Goal: Task Accomplishment & Management: Use online tool/utility

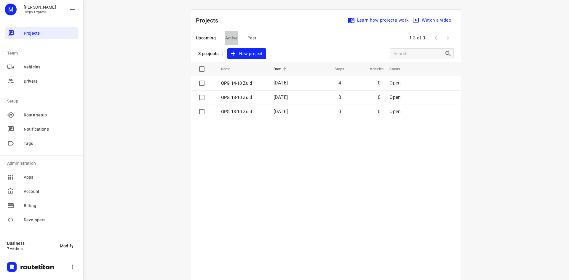
click at [226, 38] on span "Active" at bounding box center [231, 37] width 12 height 7
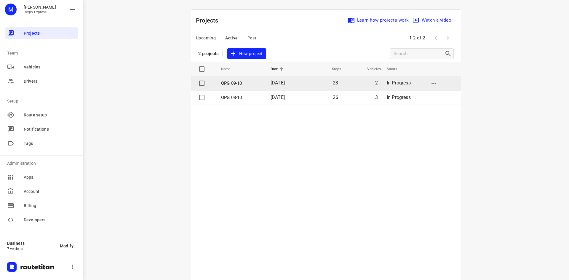
click at [237, 81] on p "OPG 09-10" at bounding box center [241, 83] width 41 height 7
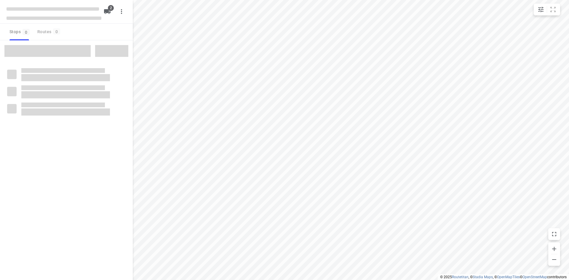
type input "distance"
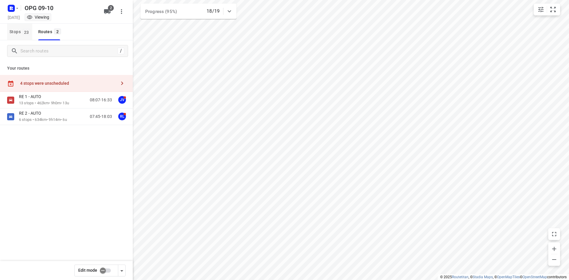
click at [21, 31] on span "Stops 23" at bounding box center [20, 31] width 23 height 7
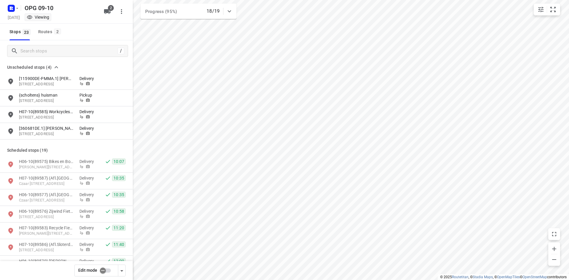
click at [105, 269] on input "checkbox" at bounding box center [103, 270] width 34 height 11
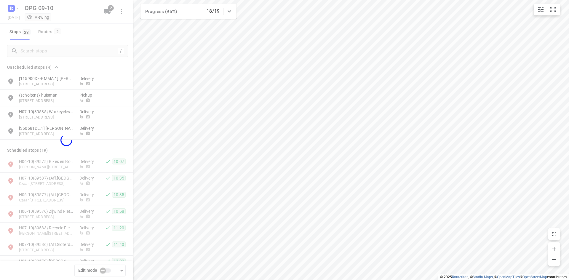
checkbox input "true"
click at [29, 52] on div at bounding box center [66, 140] width 133 height 280
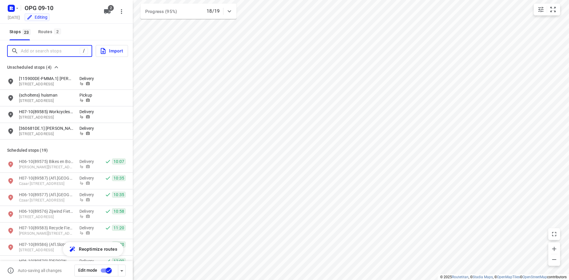
click at [30, 50] on input "Add or search stops" at bounding box center [50, 51] width 59 height 9
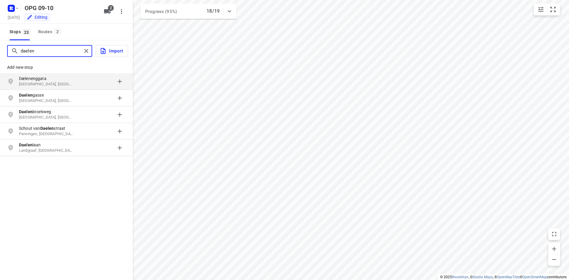
click at [48, 52] on input "daelen" at bounding box center [51, 51] width 61 height 9
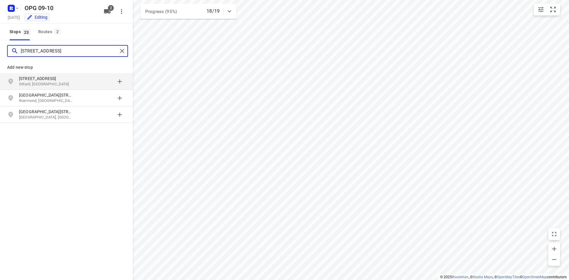
type input "[STREET_ADDRESS]"
click at [68, 76] on p "[STREET_ADDRESS]" at bounding box center [46, 79] width 55 height 6
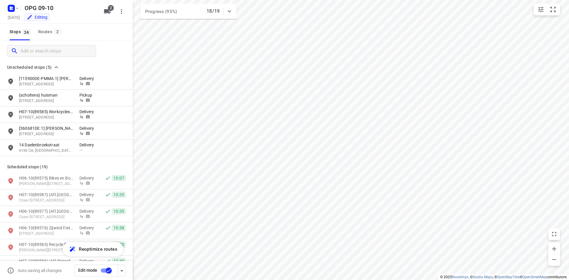
click at [53, 151] on p "6136 CA, [GEOGRAPHIC_DATA], [GEOGRAPHIC_DATA]" at bounding box center [46, 151] width 55 height 6
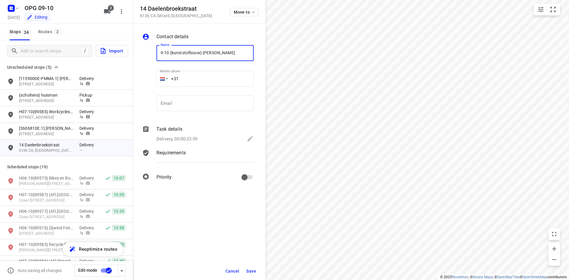
type input "9-10 {kunststofbouw} [PERSON_NAME]"
click at [178, 101] on input "email" at bounding box center [205, 103] width 97 height 16
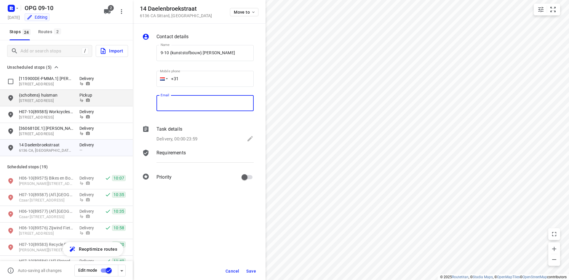
paste input "[EMAIL_ADDRESS][DOMAIN_NAME]"
type input "[EMAIL_ADDRESS][DOMAIN_NAME]"
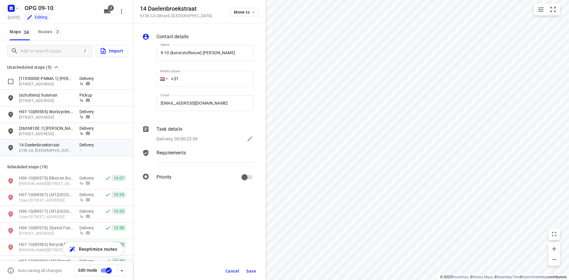
click at [191, 75] on input "+31" at bounding box center [205, 79] width 97 height 16
type input "[PHONE_NUMBER]"
click at [202, 134] on div "Task details Delivery, 00:00-23:59" at bounding box center [205, 135] width 100 height 20
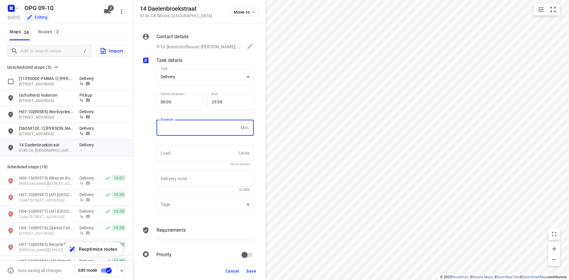
click at [201, 134] on input "number" at bounding box center [198, 128] width 82 height 16
type input "10"
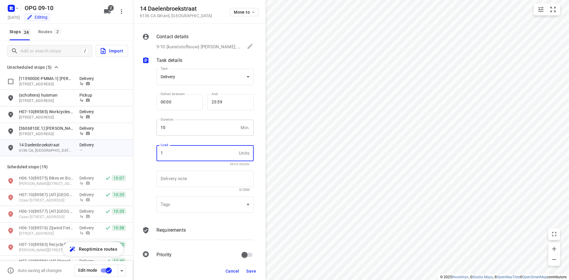
type input "1"
click at [181, 226] on div "Requirements" at bounding box center [205, 236] width 100 height 20
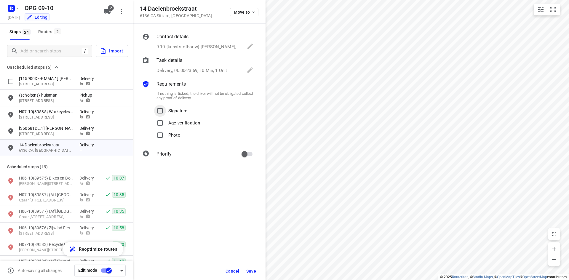
click at [162, 115] on input "Signature" at bounding box center [160, 111] width 12 height 12
checkbox input "true"
click at [164, 137] on input "Photo" at bounding box center [160, 135] width 12 height 12
checkbox input "true"
click at [255, 274] on button "Save" at bounding box center [251, 271] width 15 height 11
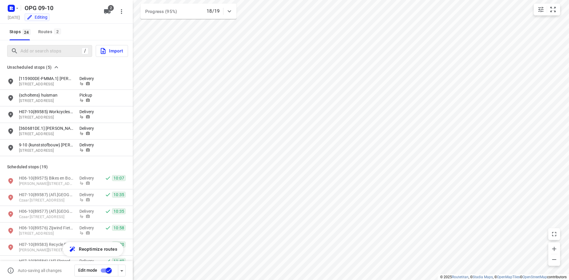
click at [44, 56] on div "/" at bounding box center [49, 51] width 85 height 12
click at [44, 51] on input "Add or search stops" at bounding box center [50, 51] width 59 height 9
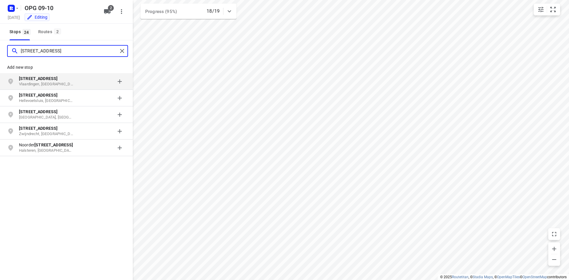
type input "[STREET_ADDRESS]"
click at [73, 81] on p "[STREET_ADDRESS]" at bounding box center [46, 79] width 55 height 6
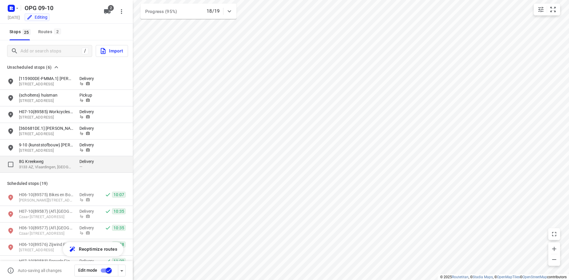
click at [72, 159] on p "8G Kreekweg" at bounding box center [46, 162] width 55 height 6
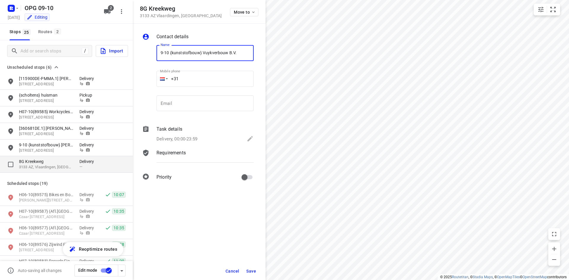
type input "9-10 {kunststofbouw} Vuykverbouw B.V."
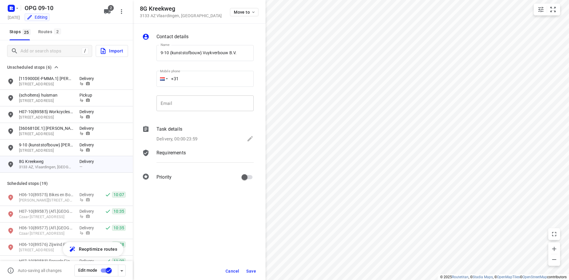
drag, startPoint x: 200, startPoint y: 116, endPoint x: 200, endPoint y: 109, distance: 7.4
click at [200, 116] on div "Email Email" at bounding box center [205, 106] width 102 height 28
click at [200, 108] on input "email" at bounding box center [205, 103] width 97 height 16
paste input "[EMAIL_ADDRESS][DOMAIN_NAME]"
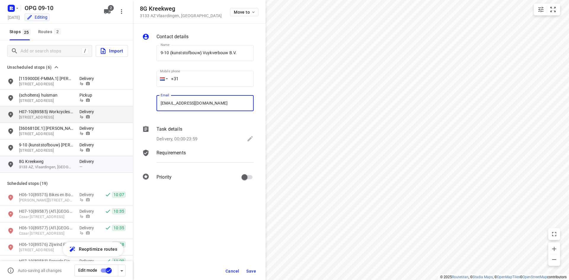
type input "[EMAIL_ADDRESS][DOMAIN_NAME]"
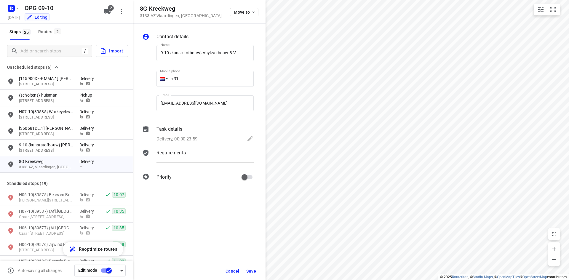
click at [199, 82] on input "+31" at bounding box center [205, 79] width 97 height 16
type input "[PHONE_NUMBER]"
click at [202, 128] on div "Task details" at bounding box center [205, 129] width 97 height 7
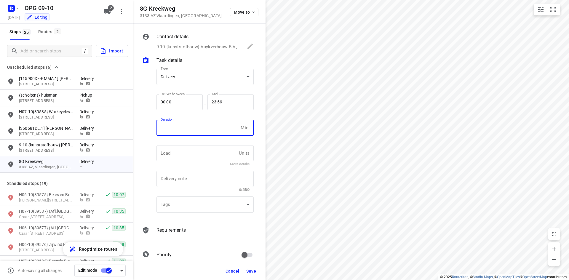
click at [192, 127] on input "number" at bounding box center [198, 128] width 82 height 16
type input "10"
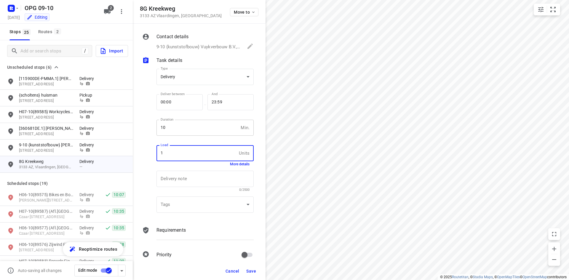
type input "1"
click at [196, 226] on div "Requirements" at bounding box center [205, 236] width 100 height 20
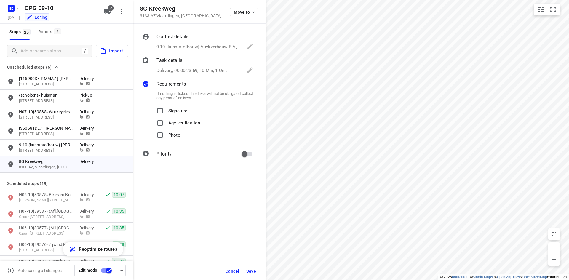
click at [167, 111] on label "Signature" at bounding box center [170, 111] width 33 height 12
click at [166, 111] on input "Signature" at bounding box center [160, 111] width 12 height 12
checkbox input "true"
click at [164, 140] on input "Photo" at bounding box center [160, 135] width 12 height 12
checkbox input "true"
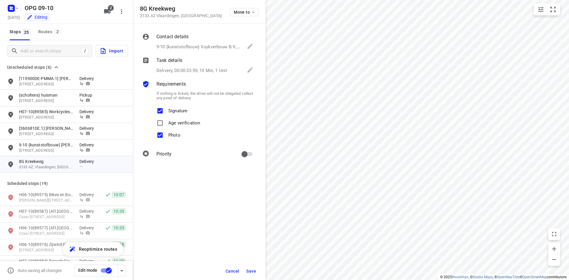
click at [242, 154] on input "primary checkbox" at bounding box center [245, 154] width 34 height 11
checkbox input "true"
click at [251, 270] on span "Save" at bounding box center [251, 271] width 10 height 5
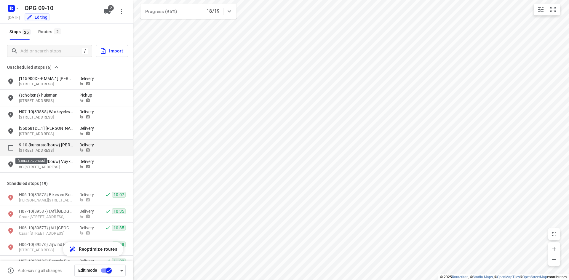
click at [52, 148] on p "[STREET_ADDRESS]" at bounding box center [46, 151] width 55 height 6
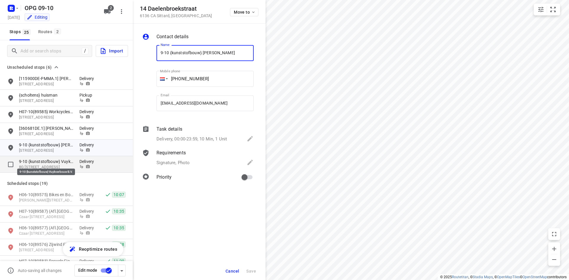
click at [51, 161] on p "9-10 {kunststofbouw} Vuykverbouw B.V." at bounding box center [46, 162] width 55 height 6
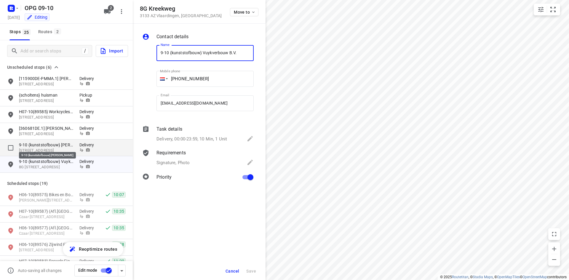
click at [59, 146] on p "9-10 {kunststofbouw} [PERSON_NAME]" at bounding box center [46, 145] width 55 height 6
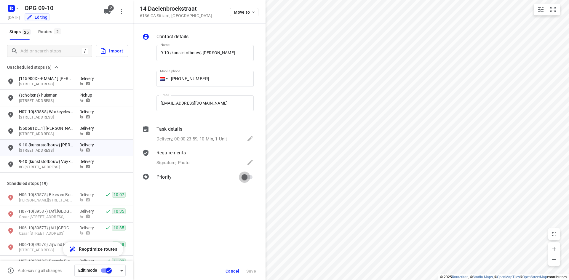
click at [248, 180] on input "primary checkbox" at bounding box center [245, 177] width 34 height 11
checkbox input "true"
click at [252, 262] on div "Contact details Name 9-10 {kunststofbouw} [PERSON_NAME] Name Mobile phone [PHON…" at bounding box center [199, 152] width 133 height 256
click at [250, 268] on button "Save" at bounding box center [251, 271] width 15 height 11
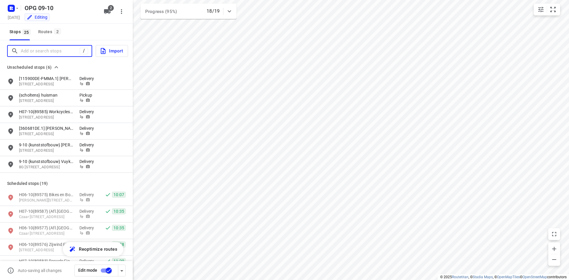
click at [35, 52] on input "Add or search stops" at bounding box center [50, 51] width 59 height 9
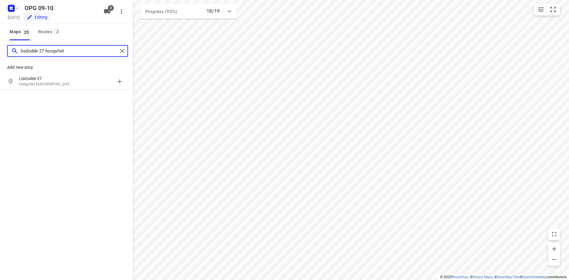
type input "lisdodde 27 hoogvliet"
click at [74, 82] on div "[STREET_ADDRESS]" at bounding box center [49, 82] width 60 height 12
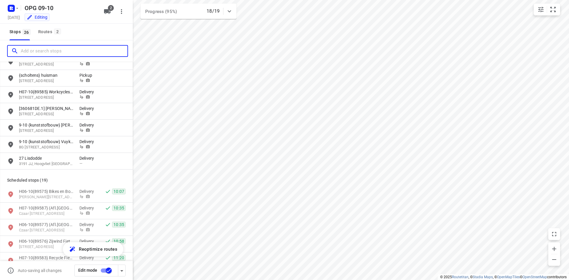
scroll to position [30, 0]
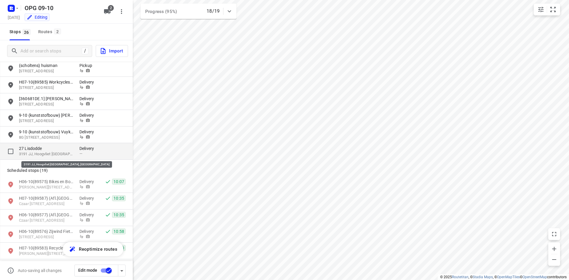
click at [65, 154] on p "3191 JJ, Hoogvliet [GEOGRAPHIC_DATA], [GEOGRAPHIC_DATA]" at bounding box center [46, 154] width 55 height 6
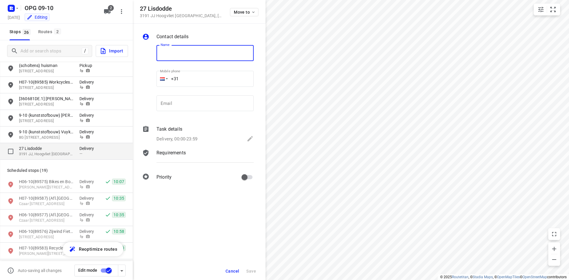
type input "{"
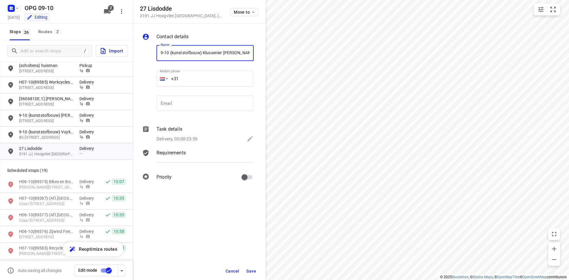
scroll to position [0, 2]
type input "9-10 {kunststofbouw} Klussenier [PERSON_NAME]"
click at [241, 112] on div "Email Email" at bounding box center [205, 105] width 97 height 21
drag, startPoint x: 229, startPoint y: 103, endPoint x: 223, endPoint y: 104, distance: 6.7
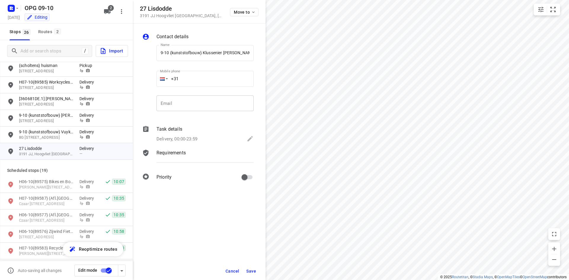
click at [229, 103] on input "email" at bounding box center [205, 103] width 97 height 16
paste input "[EMAIL_ADDRESS][DOMAIN_NAME]"
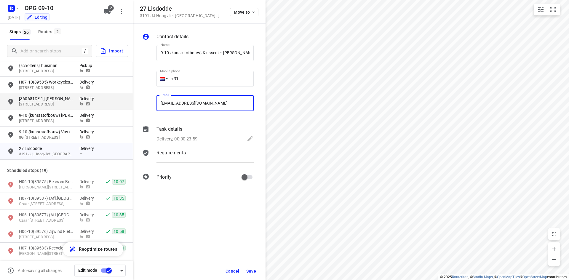
type input "[EMAIL_ADDRESS][DOMAIN_NAME]"
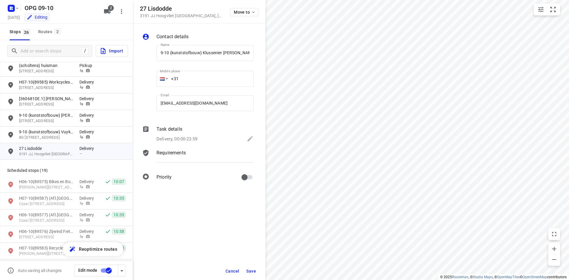
click at [195, 82] on input "+31" at bounding box center [205, 79] width 97 height 16
type input "[PHONE_NUMBER]"
click at [166, 145] on div "Contact details Name 9-10 {kunststofbouw} [PERSON_NAME] Name Mobile phone [PHON…" at bounding box center [199, 108] width 133 height 169
click at [168, 135] on div "Task details Delivery, 00:00-23:59" at bounding box center [205, 135] width 100 height 20
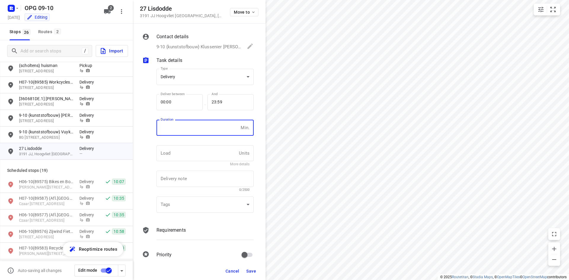
click at [174, 127] on input "number" at bounding box center [198, 128] width 82 height 16
type input "10"
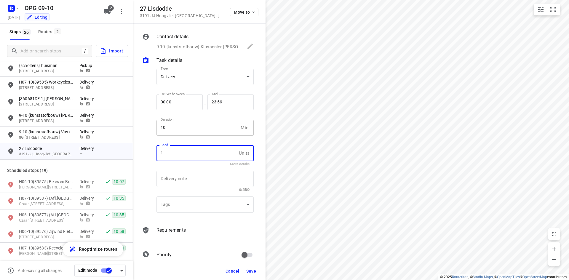
type input "1"
click at [174, 230] on p "Requirements" at bounding box center [171, 230] width 29 height 7
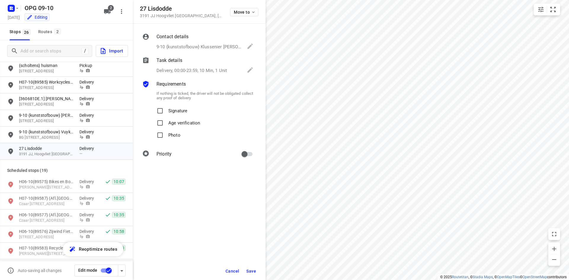
click at [169, 109] on p "Signature" at bounding box center [177, 109] width 19 height 9
click at [166, 109] on input "Signature" at bounding box center [160, 111] width 12 height 12
checkbox input "true"
click at [168, 141] on label "Photo" at bounding box center [167, 135] width 26 height 12
click at [166, 141] on input "Photo" at bounding box center [160, 135] width 12 height 12
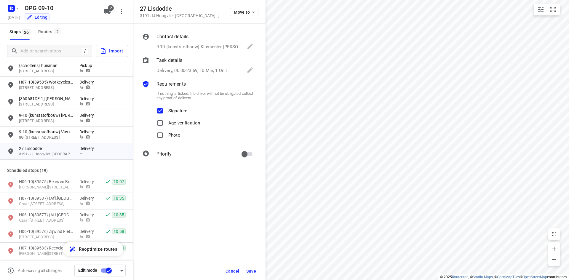
checkbox input "true"
click at [248, 155] on input "primary checkbox" at bounding box center [245, 154] width 34 height 11
checkbox input "true"
click at [244, 264] on div "Cancel Save" at bounding box center [199, 271] width 133 height 18
click at [248, 266] on button "Save" at bounding box center [251, 271] width 15 height 11
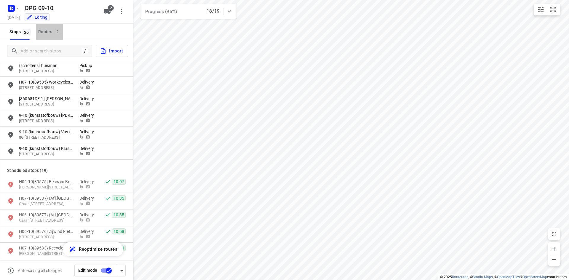
click at [57, 28] on div "Routes 2" at bounding box center [50, 31] width 25 height 7
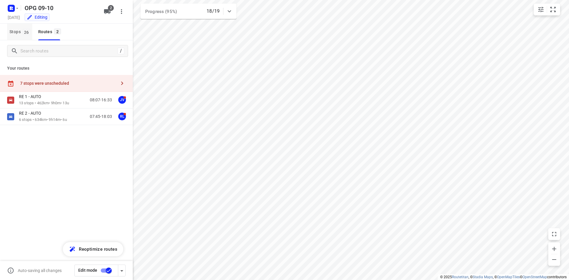
click at [19, 36] on button "Stops 26" at bounding box center [19, 32] width 25 height 17
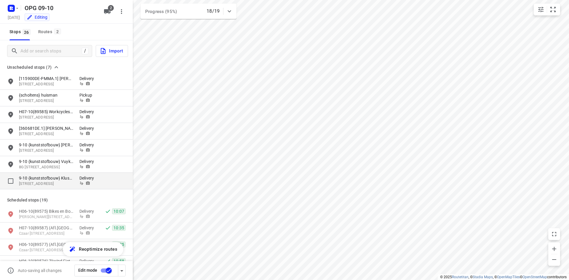
click at [79, 174] on div "9-10 {kunststofbouw} Klussenier [PERSON_NAME] 27 Lisdodde, 3191 JJ, Hoogvliet […" at bounding box center [66, 181] width 133 height 17
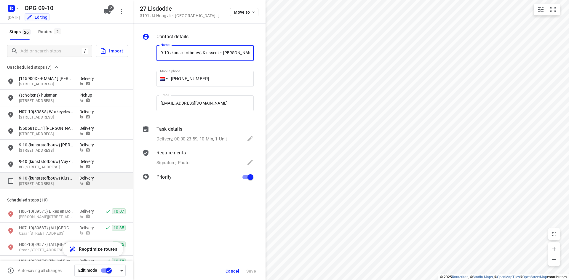
scroll to position [0, 2]
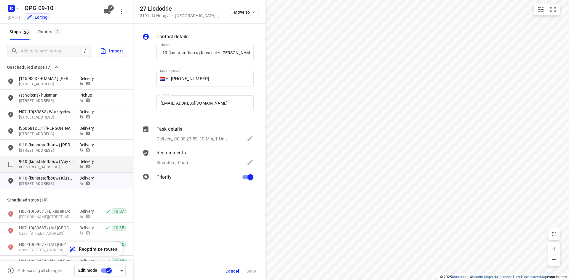
click at [79, 168] on icon "grid" at bounding box center [81, 167] width 4 height 4
click at [62, 57] on div "/ Import" at bounding box center [66, 50] width 133 height 21
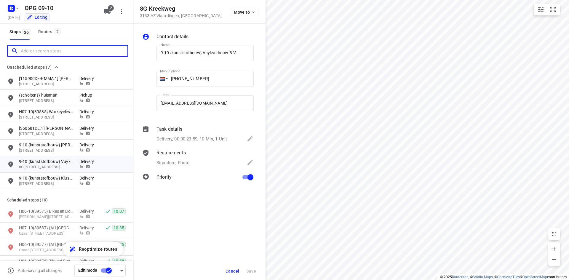
click at [61, 53] on input "Add or search stops" at bounding box center [74, 51] width 107 height 9
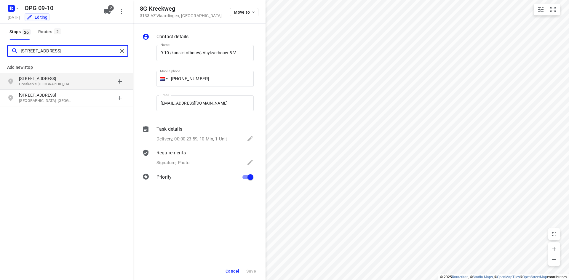
type input "[STREET_ADDRESS]"
click at [66, 81] on p "[STREET_ADDRESS]" at bounding box center [46, 79] width 55 height 6
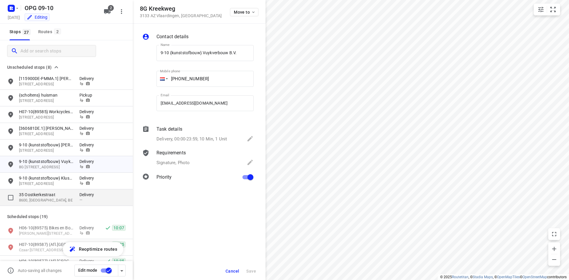
click at [61, 199] on p "8600, [GEOGRAPHIC_DATA], BE" at bounding box center [46, 201] width 55 height 6
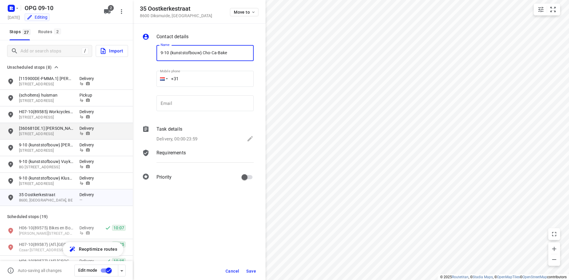
type input "9-10 {kunststofbouw} Cho-Ca-Bake"
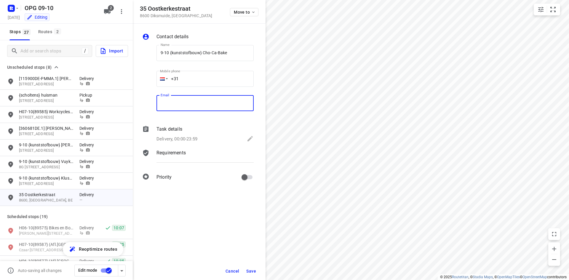
click at [194, 98] on input "email" at bounding box center [205, 103] width 97 height 16
paste input "[EMAIL_ADDRESS][DOMAIN_NAME]"
type input "[EMAIL_ADDRESS][DOMAIN_NAME]"
click at [191, 80] on input "+31" at bounding box center [205, 79] width 97 height 16
drag, startPoint x: 153, startPoint y: 79, endPoint x: 160, endPoint y: 80, distance: 7.5
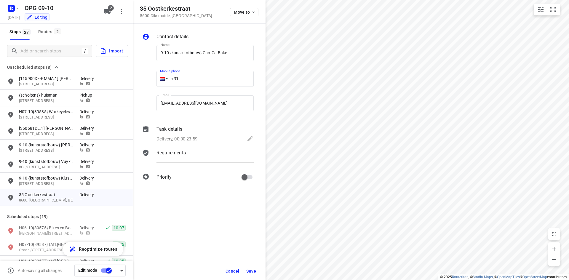
click at [153, 79] on div at bounding box center [148, 79] width 14 height 78
click at [162, 80] on div at bounding box center [162, 78] width 5 height 3
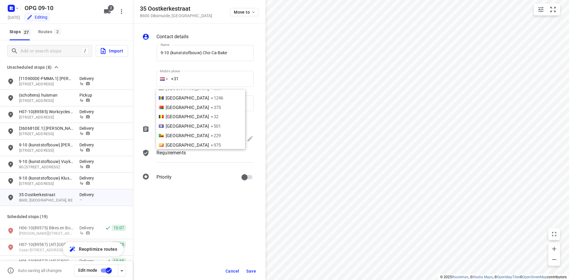
scroll to position [108, 0]
click at [183, 144] on li "[GEOGRAPHIC_DATA] +32" at bounding box center [200, 146] width 89 height 9
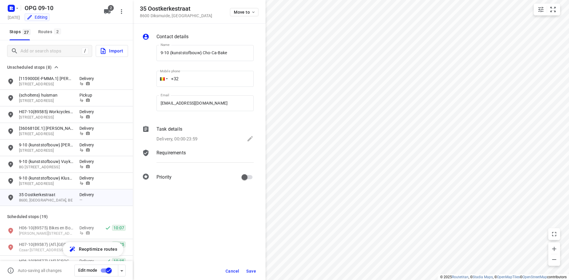
click at [192, 82] on input "+32" at bounding box center [205, 79] width 97 height 16
type input "[PHONE_NUMBER]"
click at [189, 135] on div "Task details Delivery, 00:00-23:59" at bounding box center [205, 135] width 100 height 20
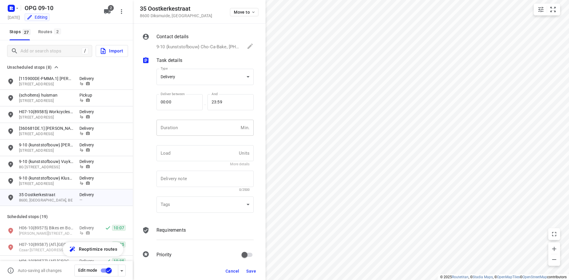
click at [172, 123] on input "number" at bounding box center [198, 128] width 82 height 16
click at [172, 123] on input "1" at bounding box center [198, 128] width 82 height 16
type input "10"
type input "1"
click at [176, 222] on div "Contact details 9-10 {kunststofbouw} Cho-Ca-Bake, [PHONE_NUMBER], [EMAIL_ADDRES…" at bounding box center [199, 143] width 133 height 239
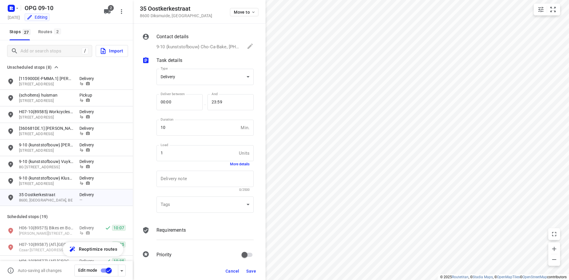
click at [176, 229] on p "Requirements" at bounding box center [171, 230] width 29 height 7
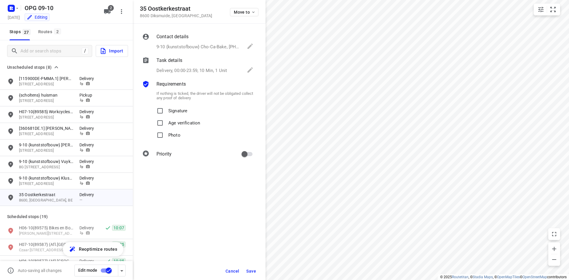
click at [173, 107] on p "Signature" at bounding box center [177, 109] width 19 height 9
click at [166, 107] on input "Signature" at bounding box center [160, 111] width 12 height 12
checkbox input "true"
click at [172, 136] on p "Photo" at bounding box center [174, 133] width 12 height 9
click at [166, 136] on input "Photo" at bounding box center [160, 135] width 12 height 12
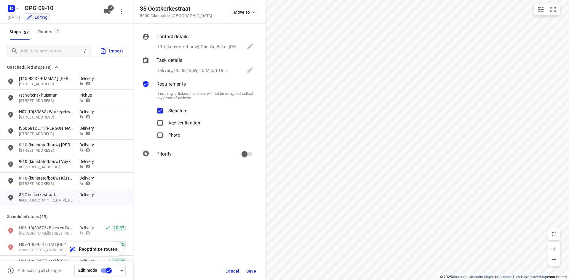
checkbox input "true"
click at [244, 154] on input "primary checkbox" at bounding box center [245, 154] width 34 height 11
checkbox input "true"
click at [256, 273] on button "Save" at bounding box center [251, 271] width 15 height 11
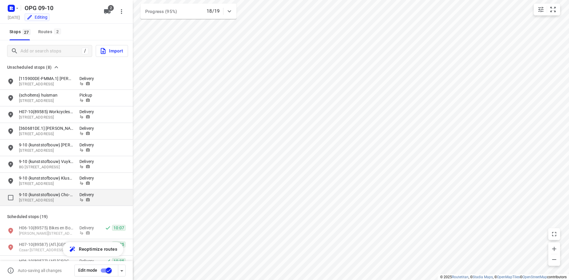
click at [81, 197] on p "Delivery" at bounding box center [88, 195] width 18 height 6
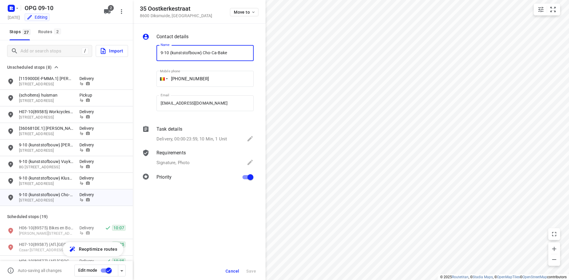
click at [231, 269] on span "Cancel" at bounding box center [233, 271] width 14 height 5
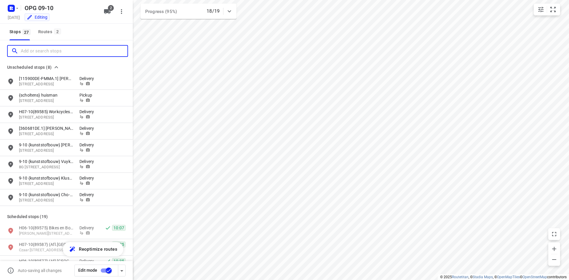
click at [43, 49] on input "Add or search stops" at bounding box center [74, 51] width 107 height 9
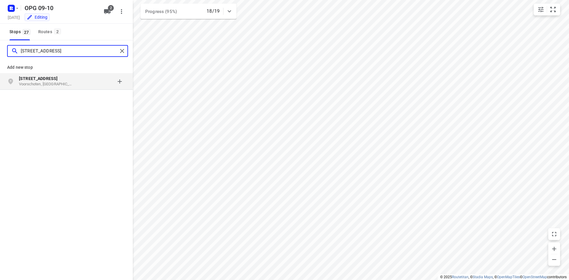
type input "[STREET_ADDRESS]"
click at [43, 81] on p "[STREET_ADDRESS]" at bounding box center [46, 79] width 55 height 6
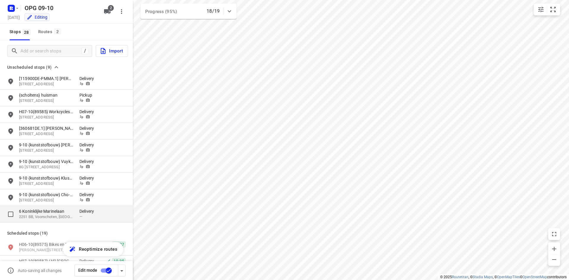
click at [43, 216] on p "2251 BB, Voorschoten, [GEOGRAPHIC_DATA]" at bounding box center [46, 217] width 55 height 6
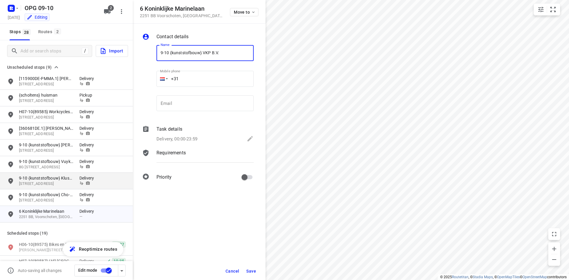
type input "9-10 {kunststofbouw} VKP B.V."
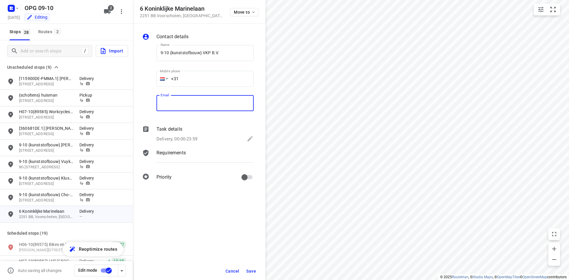
click at [180, 105] on input "email" at bounding box center [205, 103] width 97 height 16
paste input "[EMAIL_ADDRESS][DOMAIN_NAME]"
type input "[EMAIL_ADDRESS][DOMAIN_NAME]"
click at [173, 136] on p "Delivery, 00:00-23:59" at bounding box center [177, 139] width 41 height 7
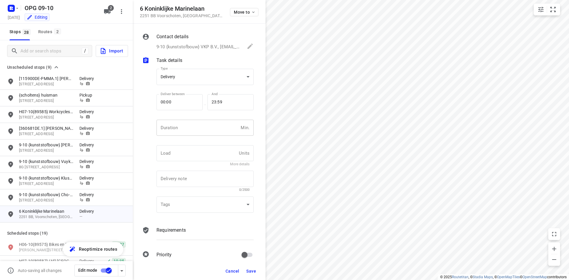
click at [185, 130] on input "number" at bounding box center [198, 128] width 82 height 16
type input "10"
type input "1"
click at [172, 228] on p "Requirements" at bounding box center [171, 230] width 29 height 7
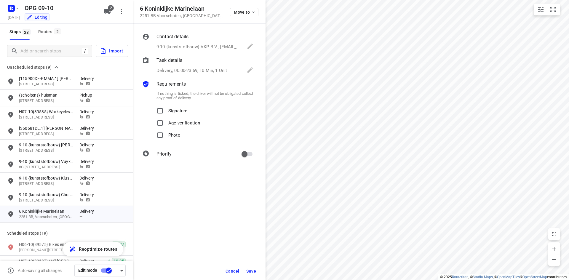
click at [174, 111] on p "Signature" at bounding box center [177, 109] width 19 height 9
click at [166, 111] on input "Signature" at bounding box center [160, 111] width 12 height 12
checkbox input "true"
click at [173, 143] on div "Contact details 9-10 {kunststofbouw} VKP B.V., [EMAIL_ADDRESS][DOMAIN_NAME] Nam…" at bounding box center [199, 97] width 133 height 146
click at [175, 137] on p "Photo" at bounding box center [174, 133] width 12 height 9
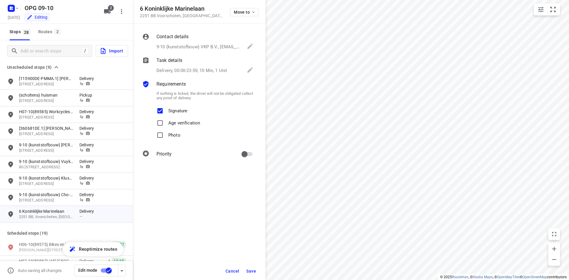
click at [166, 137] on input "Photo" at bounding box center [160, 135] width 12 height 12
checkbox input "true"
click at [250, 155] on input "primary checkbox" at bounding box center [245, 154] width 34 height 11
checkbox input "true"
click at [251, 272] on span "Save" at bounding box center [251, 271] width 10 height 5
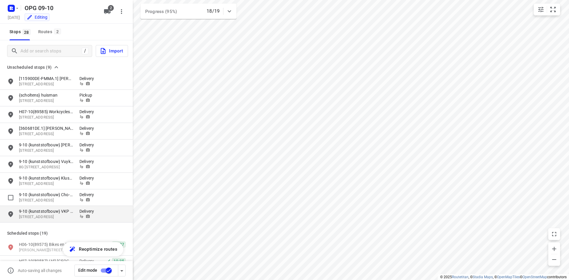
click at [73, 209] on p "9-10 {kunststofbouw} VKP B.V." at bounding box center [46, 211] width 55 height 6
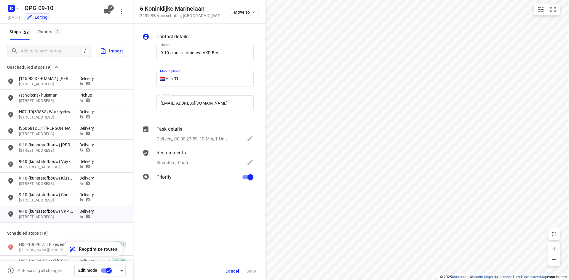
click at [188, 80] on input "+31" at bounding box center [205, 79] width 97 height 16
click at [219, 78] on input "+31" at bounding box center [205, 79] width 97 height 16
type input "[PHONE_NUMBER]"
click at [248, 270] on span "Save" at bounding box center [251, 271] width 10 height 5
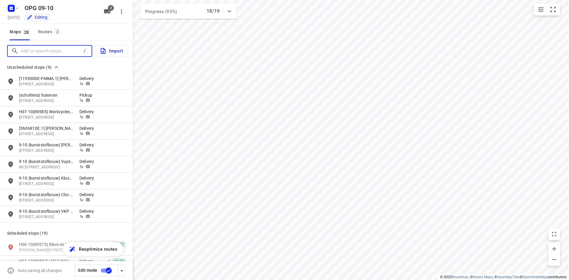
click at [34, 51] on input "Add or search stops" at bounding box center [51, 51] width 61 height 9
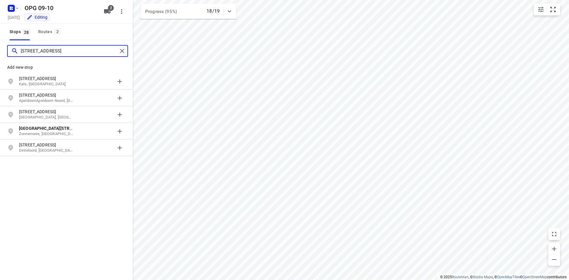
type input "[STREET_ADDRESS]"
click at [22, 80] on p "[STREET_ADDRESS]" at bounding box center [46, 79] width 55 height 6
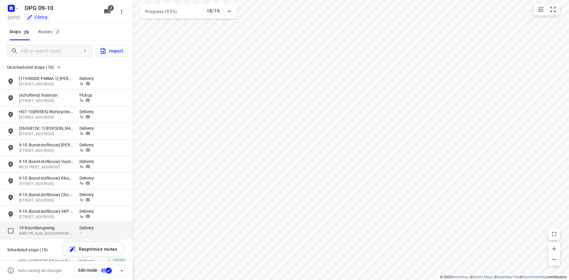
click at [67, 227] on p "19 Noordlangeweg" at bounding box center [46, 228] width 55 height 6
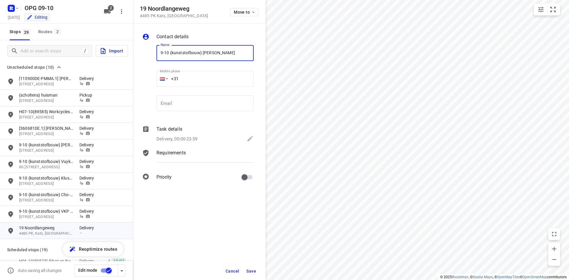
type input "9-10 {kunststofbouw} [PERSON_NAME]"
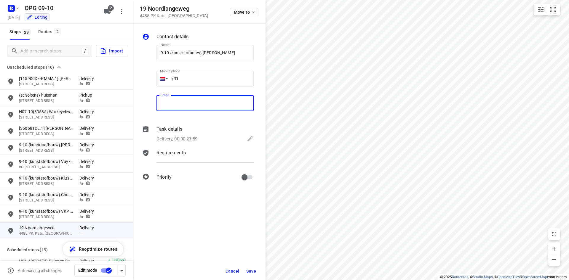
click at [214, 110] on input "email" at bounding box center [205, 103] width 97 height 16
paste input "[EMAIL_ADDRESS][DOMAIN_NAME]"
type input "[EMAIL_ADDRESS][DOMAIN_NAME]"
click at [203, 79] on input "+31" at bounding box center [205, 79] width 97 height 16
type input "[PHONE_NUMBER]"
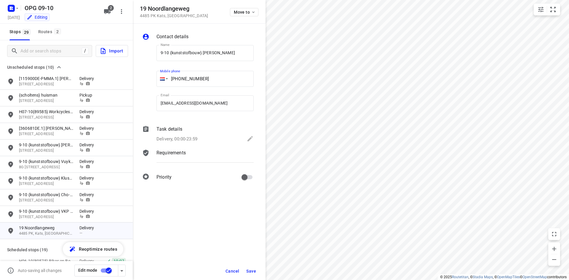
click at [184, 143] on div "Delivery, 00:00-23:59" at bounding box center [205, 139] width 97 height 8
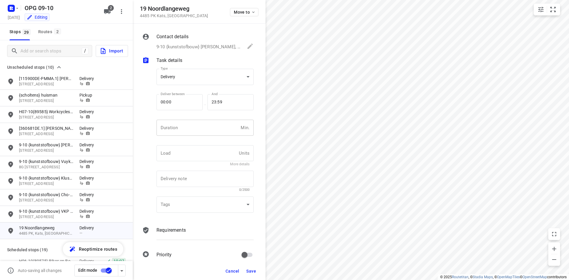
click at [185, 123] on input "number" at bounding box center [198, 128] width 82 height 16
type input "10"
click at [184, 150] on input "text" at bounding box center [197, 153] width 80 height 16
type input "1"
click at [187, 223] on div "Contact details 9-10 {kunststofbouw} [PERSON_NAME], [PHONE_NUMBER], [EMAIL_ADDR…" at bounding box center [199, 143] width 133 height 239
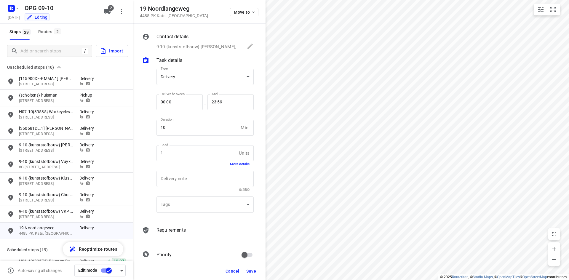
click at [177, 231] on p "Requirements" at bounding box center [171, 230] width 29 height 7
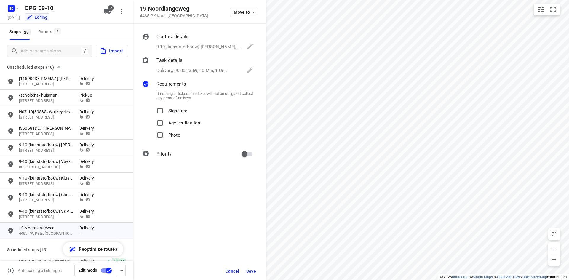
click at [169, 111] on p "Signature" at bounding box center [177, 109] width 19 height 9
click at [166, 111] on input "Signature" at bounding box center [160, 111] width 12 height 12
checkbox input "true"
click at [167, 137] on label "Photo" at bounding box center [167, 135] width 26 height 12
click at [166, 137] on input "Photo" at bounding box center [160, 135] width 12 height 12
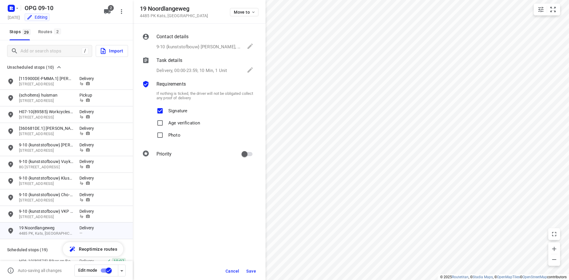
checkbox input "true"
click at [245, 152] on input "primary checkbox" at bounding box center [245, 154] width 34 height 11
checkbox input "true"
click at [255, 271] on span "Save" at bounding box center [251, 271] width 10 height 5
